Goal: Navigation & Orientation: Find specific page/section

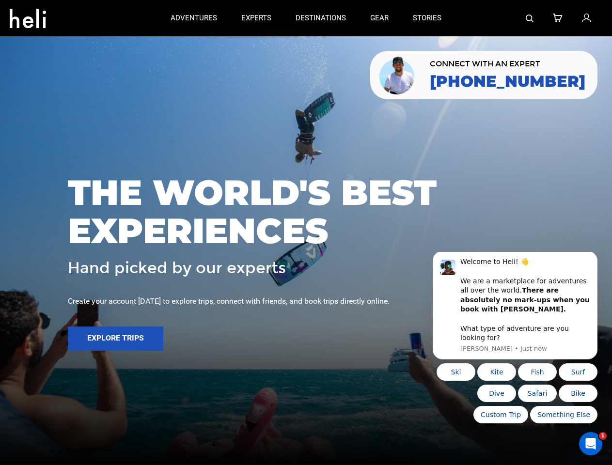
click at [306, 232] on span "THE WORLD'S BEST EXPERIENCES" at bounding box center [306, 211] width 476 height 77
click at [28, 15] on icon at bounding box center [28, 15] width 36 height 15
click at [530, 18] on img at bounding box center [529, 19] width 8 height 8
click at [306, 232] on span "THE WORLD'S BEST EXPERIENCES" at bounding box center [306, 211] width 476 height 77
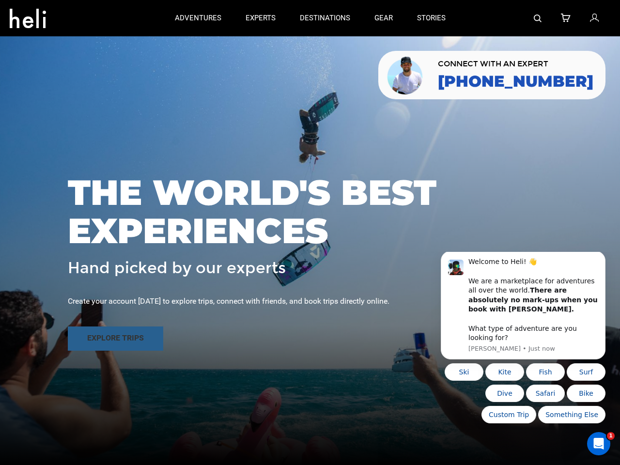
click at [115, 338] on button "Explore Trips" at bounding box center [115, 338] width 95 height 24
click at [515, 310] on b "There are absolutely no mark-ups when you book with [PERSON_NAME]." at bounding box center [532, 299] width 129 height 27
click at [599, 263] on div "THE WORLD'S BEST EXPERIENCES Hand picked by our experts Create your account [DA…" at bounding box center [310, 233] width 620 height 138
click at [460, 372] on div at bounding box center [310, 232] width 620 height 465
